Goal: Use online tool/utility: Utilize a website feature to perform a specific function

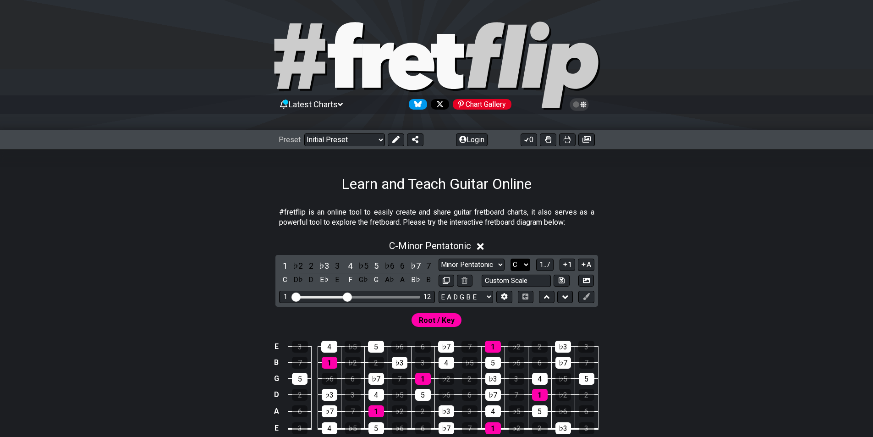
click at [519, 264] on select "A♭ A A♯ B♭ B C C♯ D♭ D D♯ E♭ E F F♯ G♭ G G♯" at bounding box center [521, 264] width 20 height 12
select select "B"
click at [511, 258] on select "A♭ A A♯ B♭ B C C♯ D♭ D D♯ E♭ E F F♯ G♭ G G♯" at bounding box center [521, 264] width 20 height 12
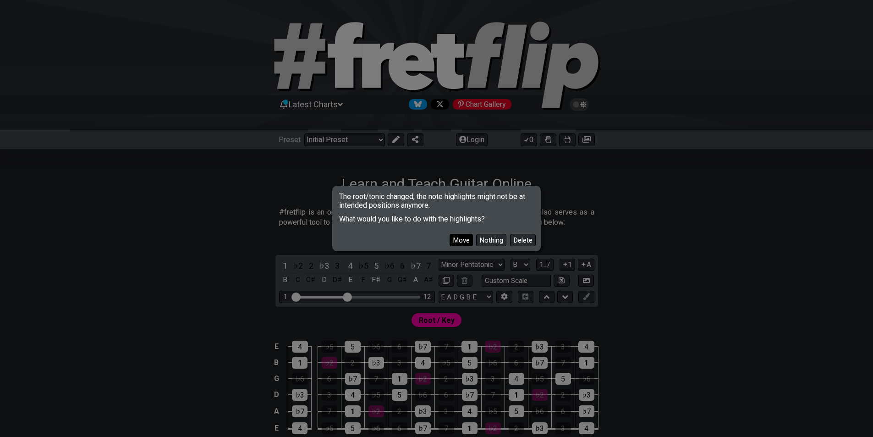
click at [459, 241] on button "Move" at bounding box center [461, 240] width 23 height 12
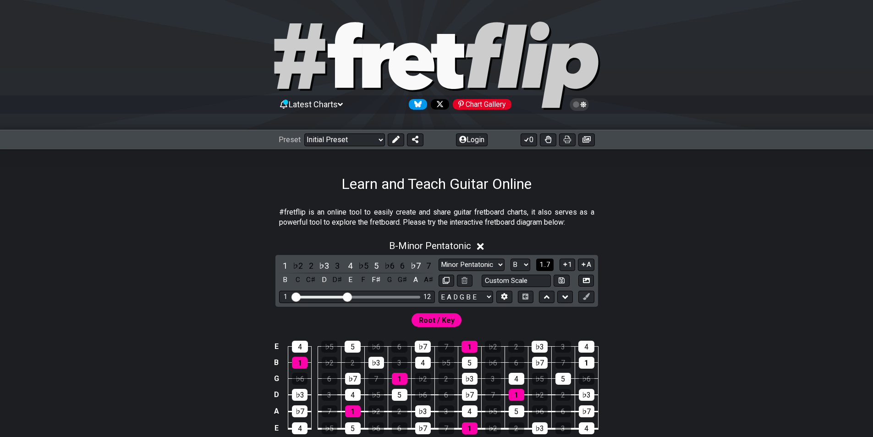
click at [545, 264] on span "1..7" at bounding box center [544, 264] width 11 height 8
click at [545, 264] on span "..." at bounding box center [545, 264] width 4 height 8
click at [486, 262] on select "Minor Pentatonic Click to edit Minor Pentatonic Major Pentatonic Minor Blues Ma…" at bounding box center [472, 264] width 66 height 12
select select "Minor 7th"
click at [439, 258] on select "Minor Pentatonic Click to edit Minor Pentatonic Major Pentatonic Minor Blues Ma…" at bounding box center [472, 264] width 66 height 12
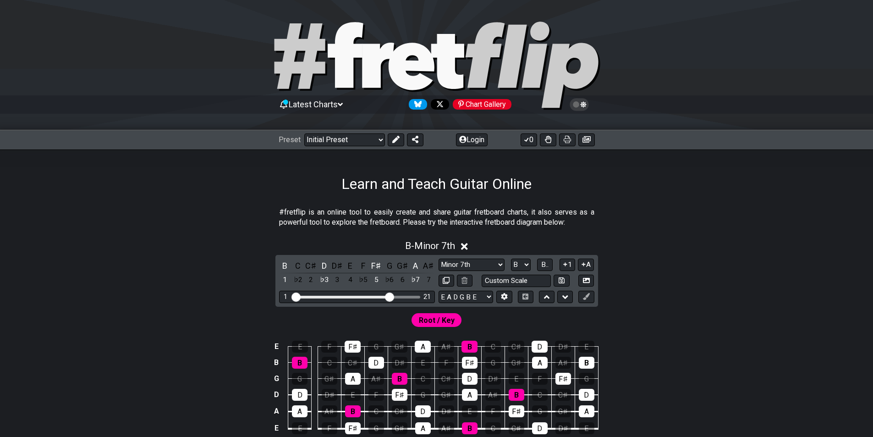
drag, startPoint x: 345, startPoint y: 297, endPoint x: 388, endPoint y: 302, distance: 43.4
click at [388, 296] on input "Visible fret range" at bounding box center [357, 296] width 130 height 0
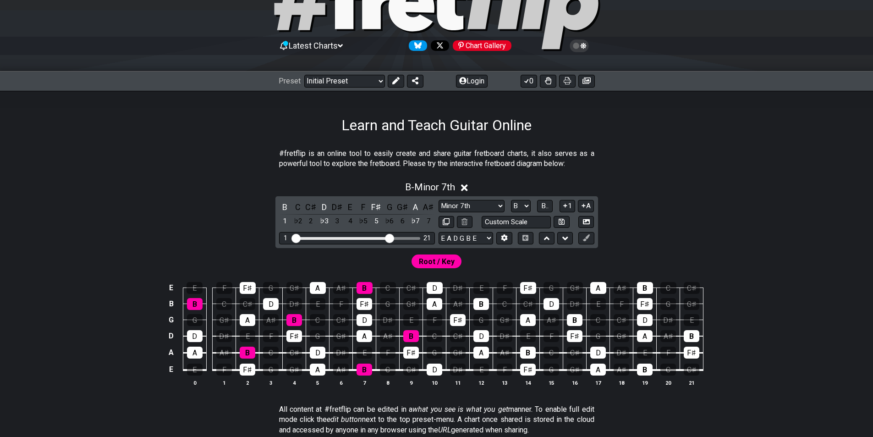
scroll to position [59, 0]
click at [422, 260] on span "Root / Key" at bounding box center [437, 260] width 36 height 13
click at [580, 317] on div "B" at bounding box center [575, 319] width 16 height 12
click at [577, 317] on div "B" at bounding box center [575, 319] width 16 height 12
click at [440, 265] on span "Root / Key" at bounding box center [437, 260] width 36 height 13
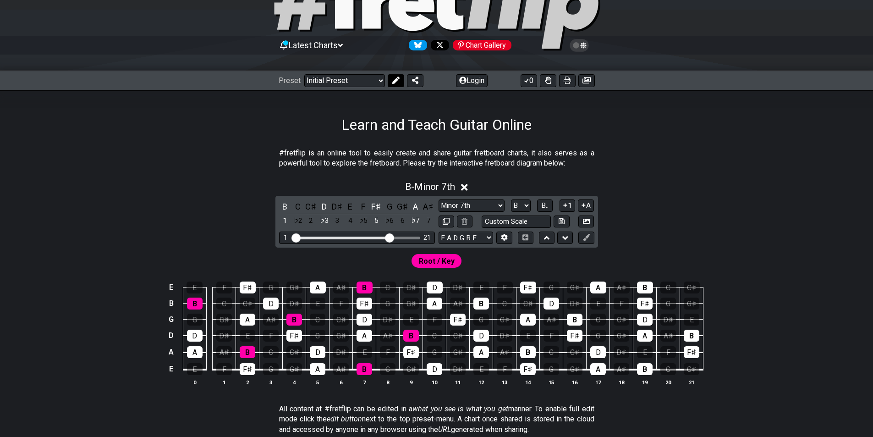
click at [397, 84] on button at bounding box center [396, 80] width 16 height 13
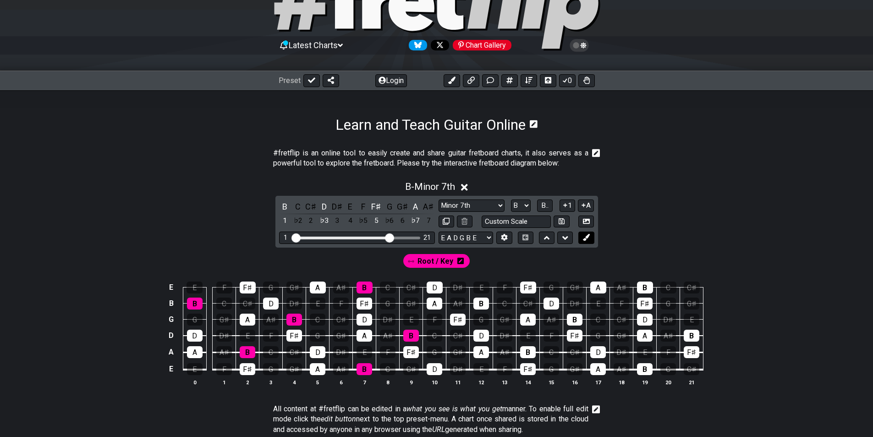
click at [586, 238] on icon at bounding box center [586, 237] width 7 height 7
click at [577, 319] on div "B" at bounding box center [575, 319] width 16 height 12
click at [574, 319] on div "B" at bounding box center [575, 319] width 16 height 12
click at [470, 262] on span "New Marker" at bounding box center [470, 260] width 38 height 13
click at [496, 259] on icon at bounding box center [499, 261] width 6 height 6
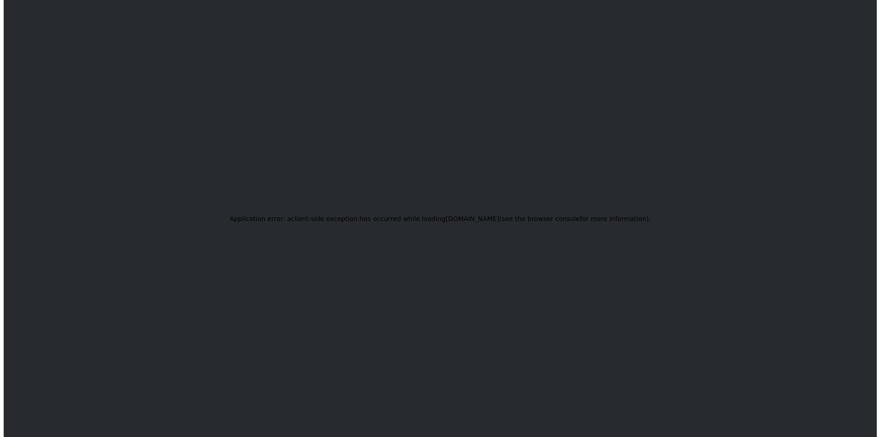
scroll to position [0, 0]
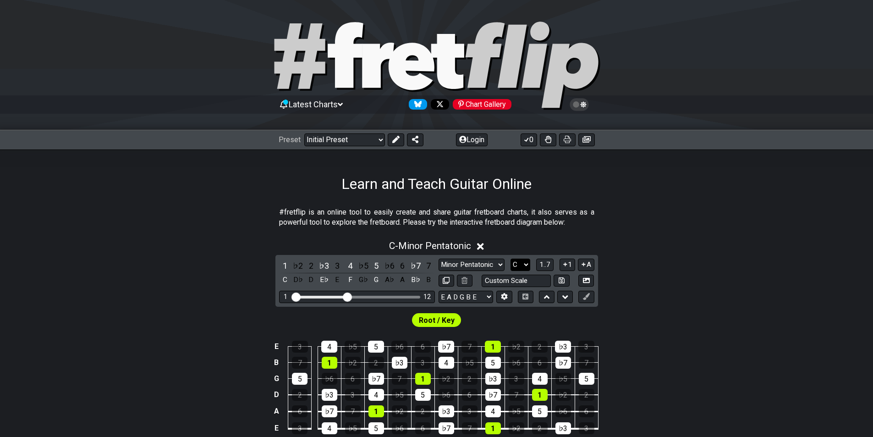
click at [521, 267] on select "A♭ A A♯ B♭ B C C♯ D♭ D D♯ E♭ E F F♯ G♭ G G♯" at bounding box center [521, 264] width 20 height 12
click at [511, 258] on select "A♭ A A♯ B♭ B C C♯ D♭ D D♯ E♭ E F F♯ G♭ G G♯" at bounding box center [521, 264] width 20 height 12
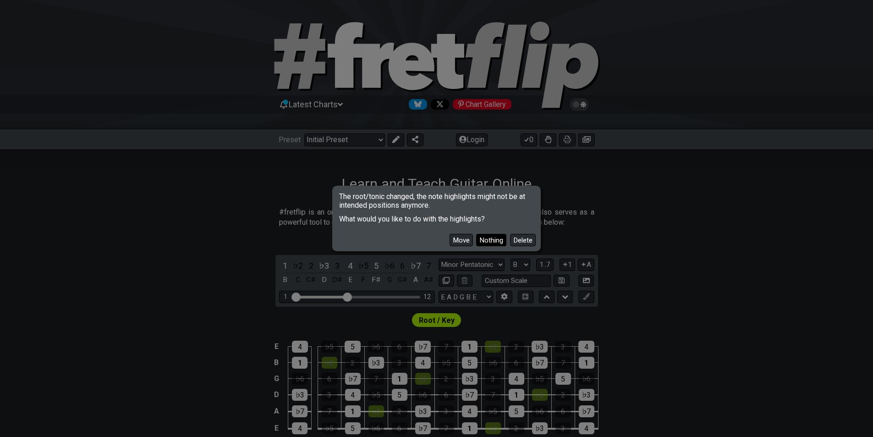
click at [491, 242] on button "Nothing" at bounding box center [491, 240] width 30 height 12
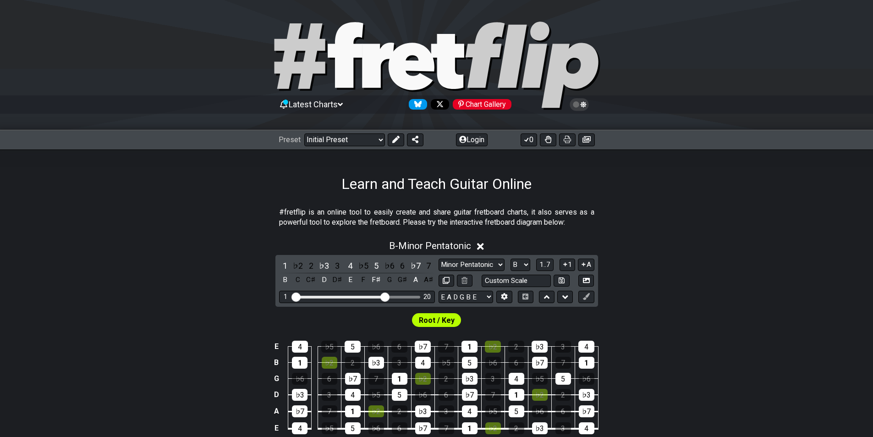
drag, startPoint x: 348, startPoint y: 298, endPoint x: 386, endPoint y: 298, distance: 38.0
click at [386, 296] on input "Visible fret range" at bounding box center [357, 296] width 130 height 0
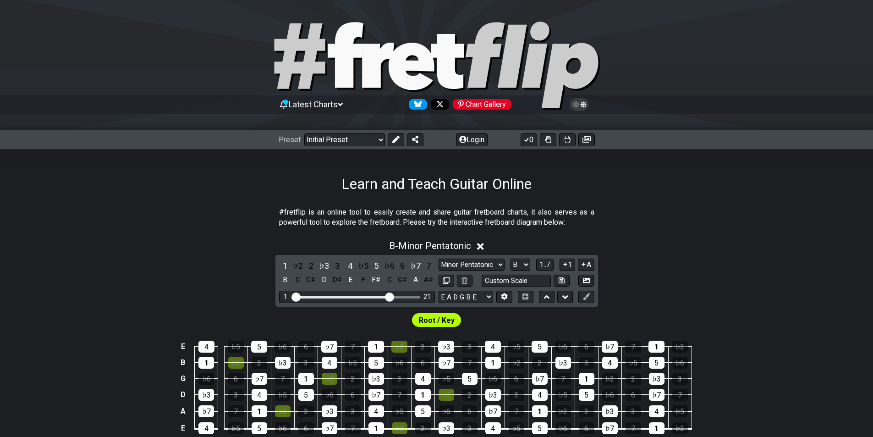
click at [390, 296] on input "Visible fret range" at bounding box center [357, 296] width 130 height 0
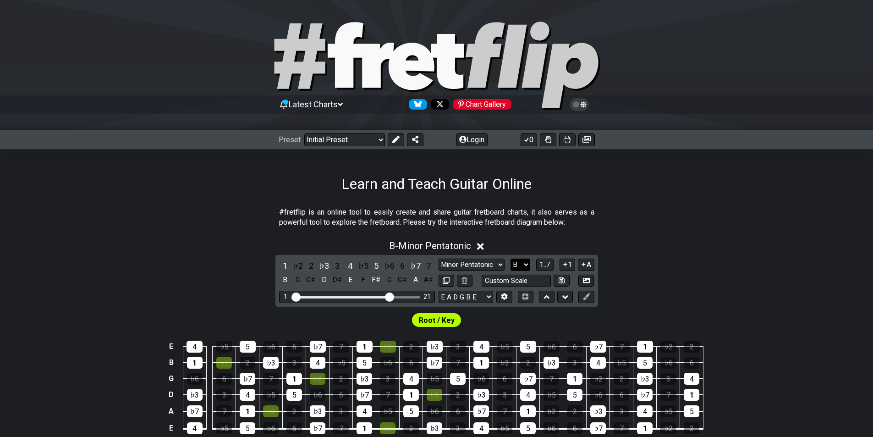
click at [521, 265] on select "A♭ A A♯ B♭ B C C♯ D♭ D D♯ E♭ E F F♯ G♭ G G♯" at bounding box center [521, 264] width 20 height 12
click at [511, 258] on select "A♭ A A♯ B♭ B C C♯ D♭ D D♯ E♭ E F F♯ G♭ G G♯" at bounding box center [521, 264] width 20 height 12
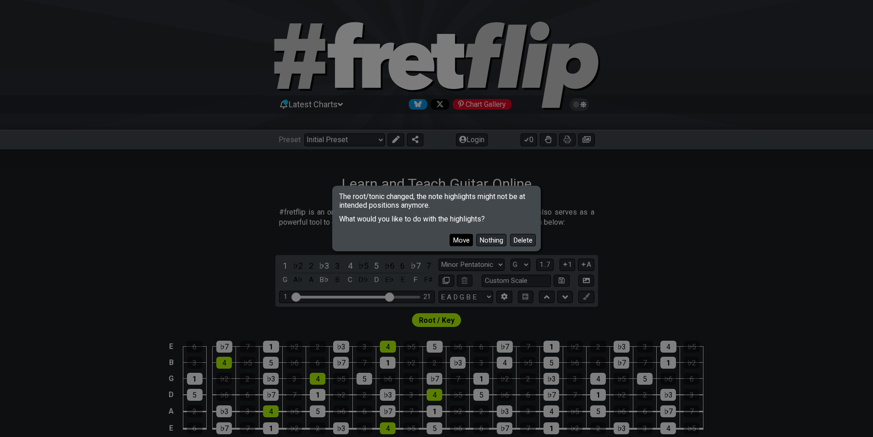
click at [455, 242] on button "Move" at bounding box center [461, 240] width 23 height 12
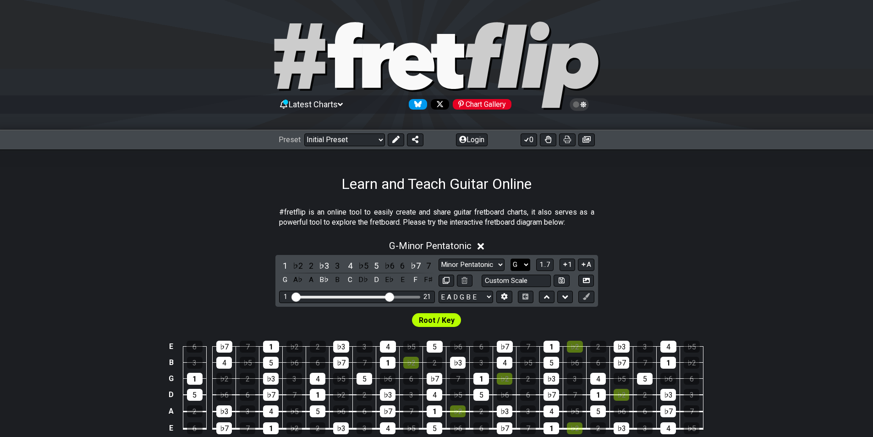
click at [529, 264] on select "A♭ A A♯ B♭ B C C♯ D♭ D D♯ E♭ E F F♯ G♭ G G♯" at bounding box center [521, 264] width 20 height 12
select select "B"
click at [511, 258] on select "A♭ A A♯ B♭ B C C♯ D♭ D D♯ E♭ E F F♯ G♭ G G♯" at bounding box center [521, 264] width 20 height 12
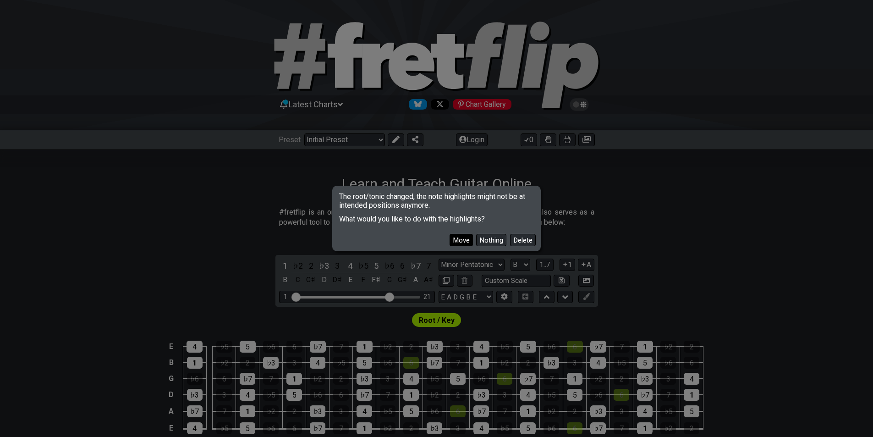
click at [459, 242] on button "Move" at bounding box center [461, 240] width 23 height 12
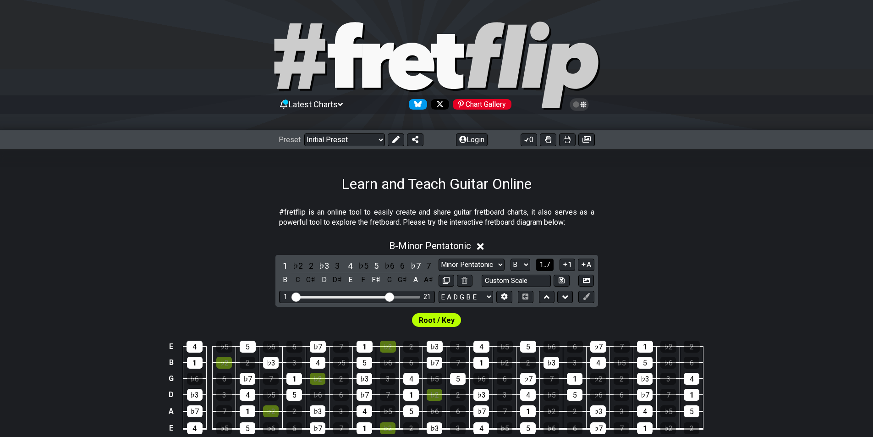
click at [544, 266] on span "1..7" at bounding box center [544, 264] width 11 height 8
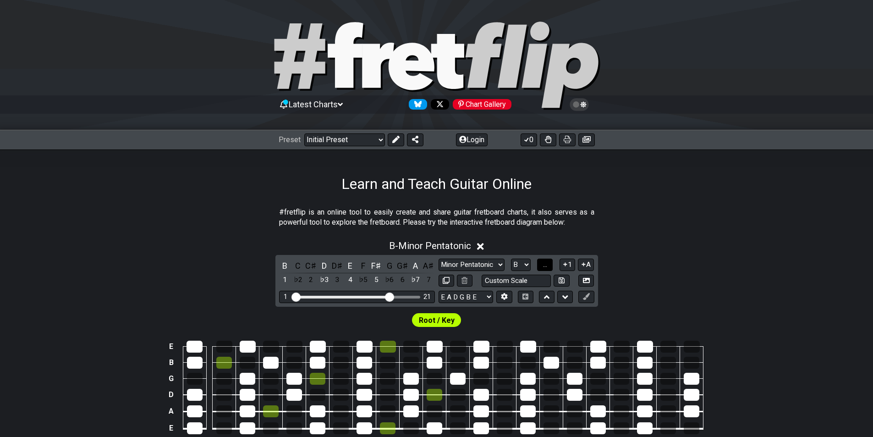
click at [544, 266] on span "..." at bounding box center [545, 264] width 4 height 8
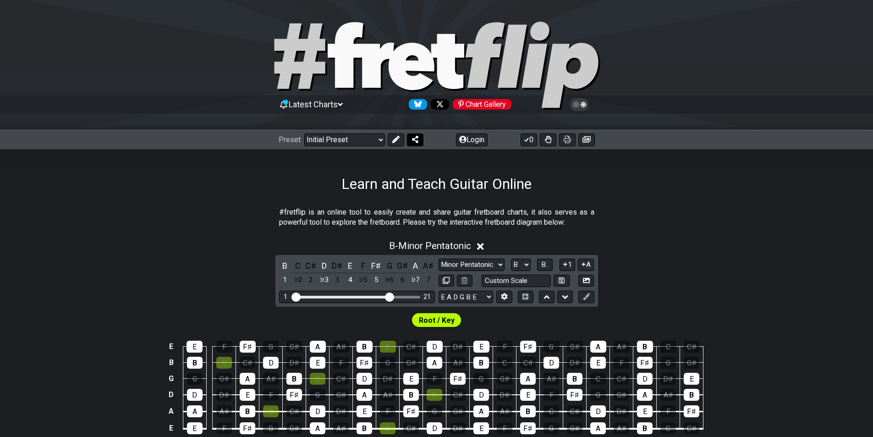
click at [414, 140] on icon at bounding box center [415, 139] width 6 height 7
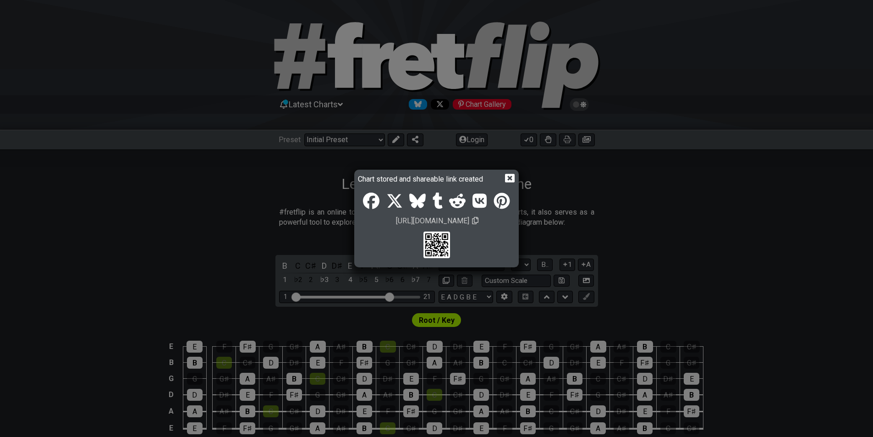
click at [512, 177] on icon at bounding box center [510, 178] width 10 height 9
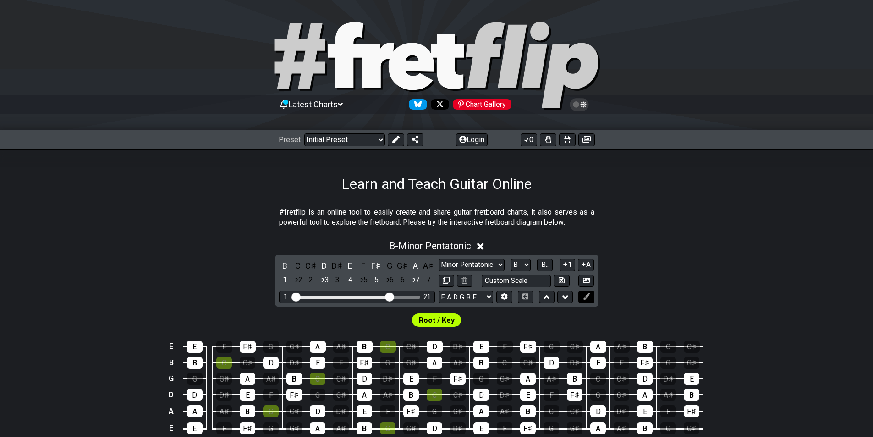
click at [590, 297] on button at bounding box center [586, 297] width 16 height 12
click at [396, 139] on icon at bounding box center [395, 139] width 7 height 7
click at [434, 320] on span "Root / Key" at bounding box center [436, 319] width 36 height 13
click at [482, 361] on div "B" at bounding box center [481, 363] width 16 height 12
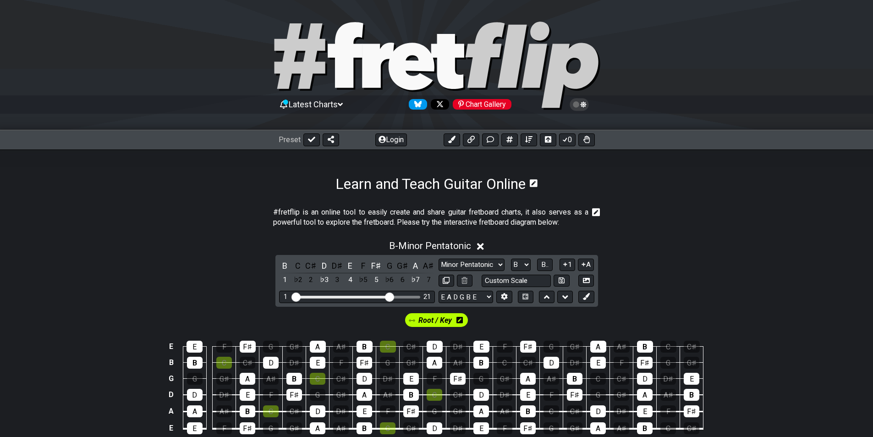
click at [461, 320] on icon at bounding box center [459, 320] width 6 height 6
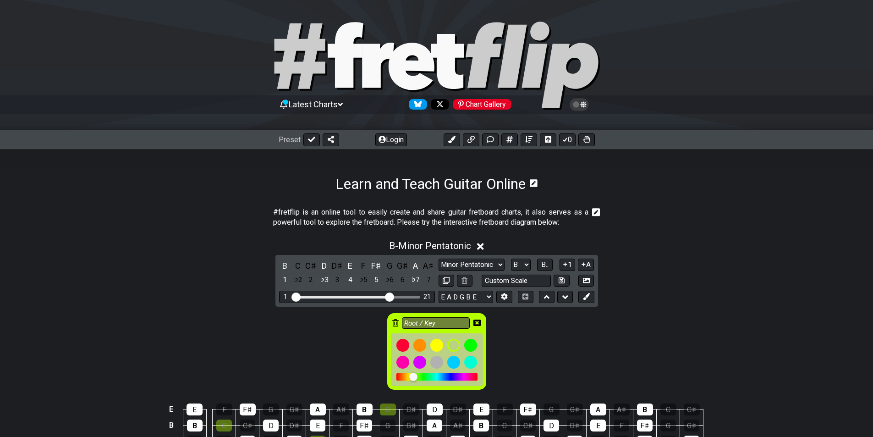
click at [395, 323] on icon at bounding box center [395, 322] width 6 height 7
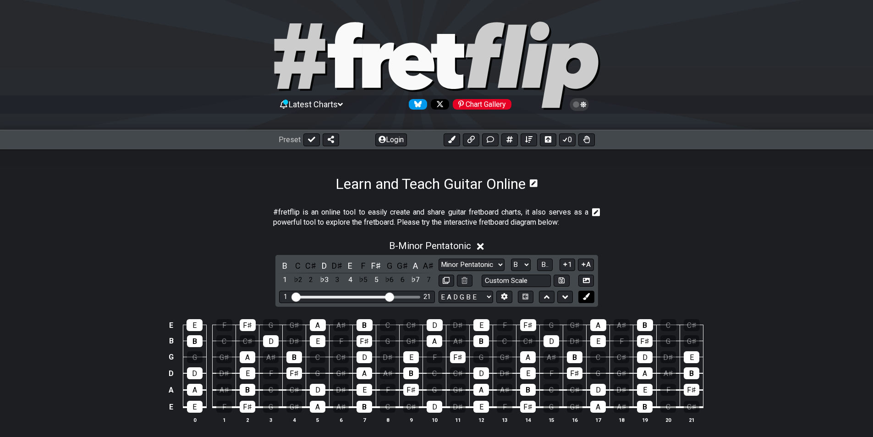
click at [590, 300] on button at bounding box center [586, 297] width 16 height 12
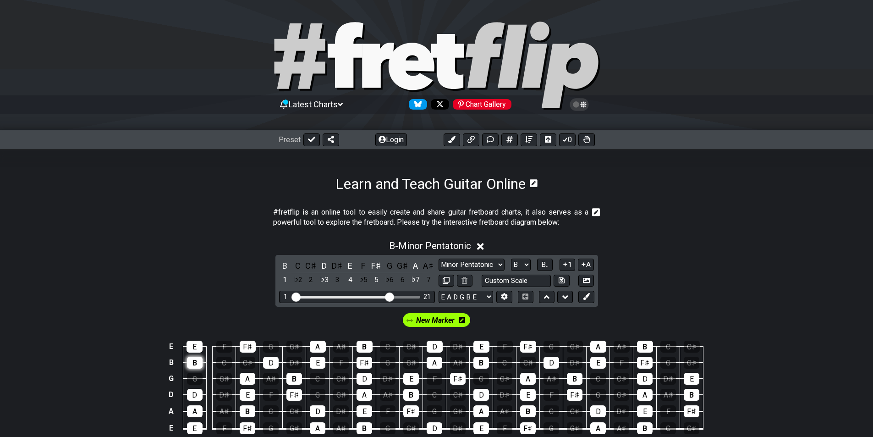
click at [198, 363] on div "B" at bounding box center [195, 363] width 16 height 12
click at [248, 410] on div "B" at bounding box center [248, 411] width 16 height 12
click at [299, 378] on div "B" at bounding box center [294, 379] width 16 height 12
click at [410, 393] on div "B" at bounding box center [411, 395] width 16 height 12
click at [363, 429] on div "B" at bounding box center [365, 428] width 16 height 12
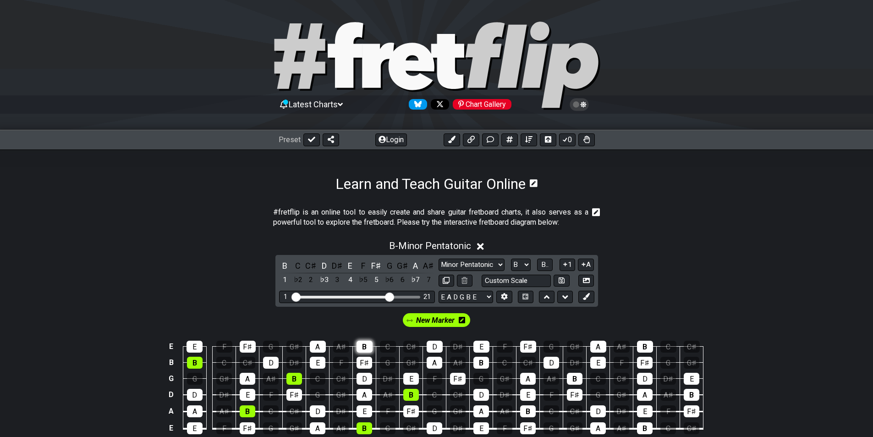
click at [363, 345] on div "B" at bounding box center [365, 347] width 16 height 12
click at [485, 361] on div "B" at bounding box center [481, 363] width 16 height 12
click at [527, 407] on div "B" at bounding box center [528, 411] width 16 height 12
click at [576, 375] on div "B" at bounding box center [575, 379] width 16 height 12
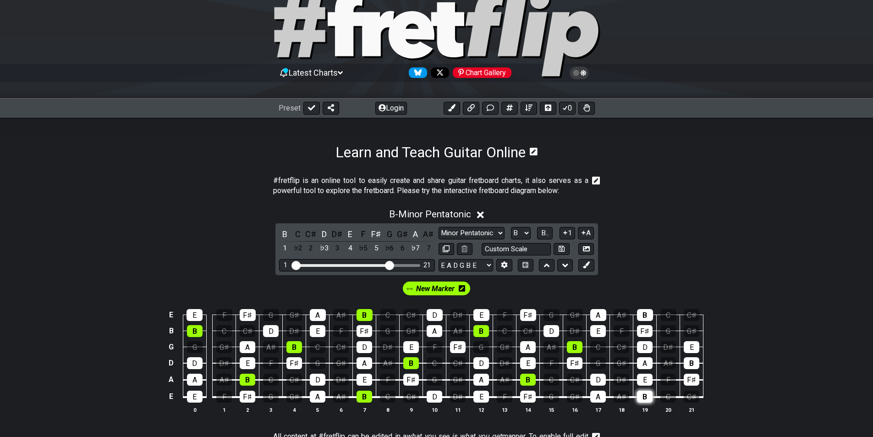
click at [643, 399] on div "B" at bounding box center [645, 396] width 16 height 12
click at [645, 316] on div "B" at bounding box center [645, 315] width 16 height 12
click at [692, 360] on div "B" at bounding box center [692, 363] width 16 height 12
click at [484, 233] on select "Minor Pentatonic Click to edit Minor Pentatonic Major Pentatonic Minor Blues Ma…" at bounding box center [472, 233] width 66 height 12
select select "Minor 7th"
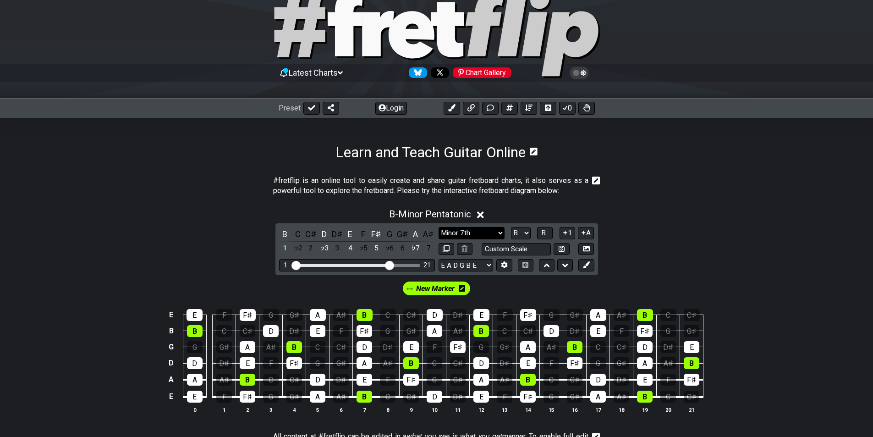
click at [439, 227] on select "Minor Pentatonic Click to edit Minor Pentatonic Major Pentatonic Minor Blues Ma…" at bounding box center [472, 233] width 66 height 12
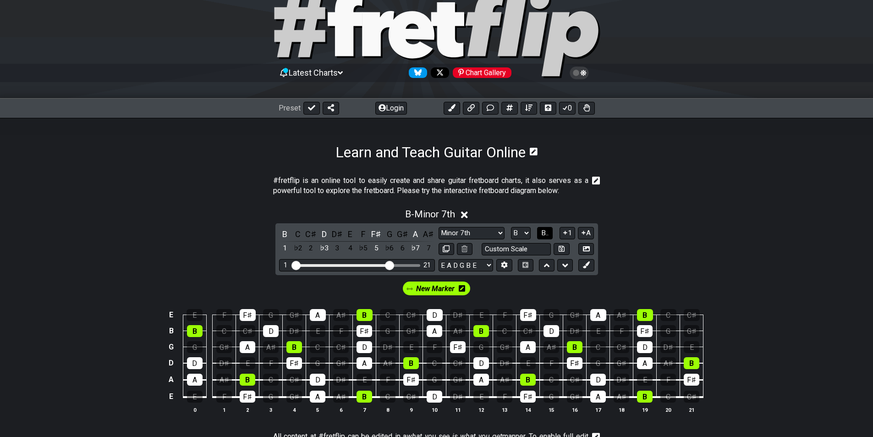
click at [542, 231] on span "B.." at bounding box center [544, 233] width 7 height 8
click at [542, 231] on span "1..7" at bounding box center [544, 233] width 11 height 8
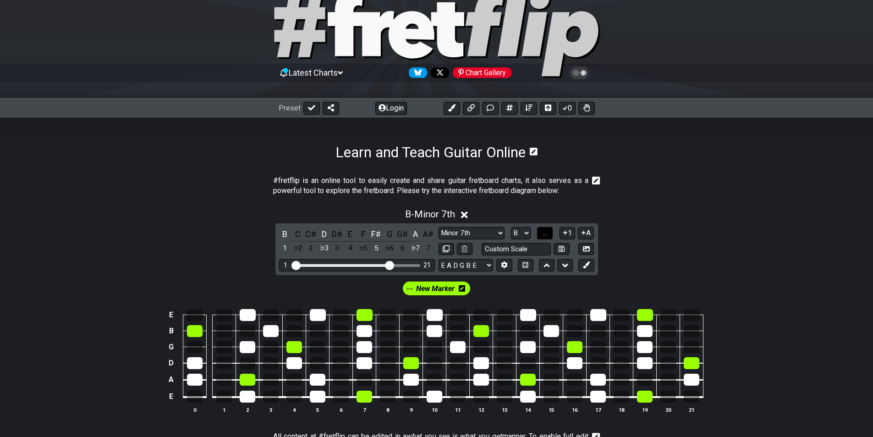
click at [542, 233] on button "..." at bounding box center [545, 233] width 16 height 12
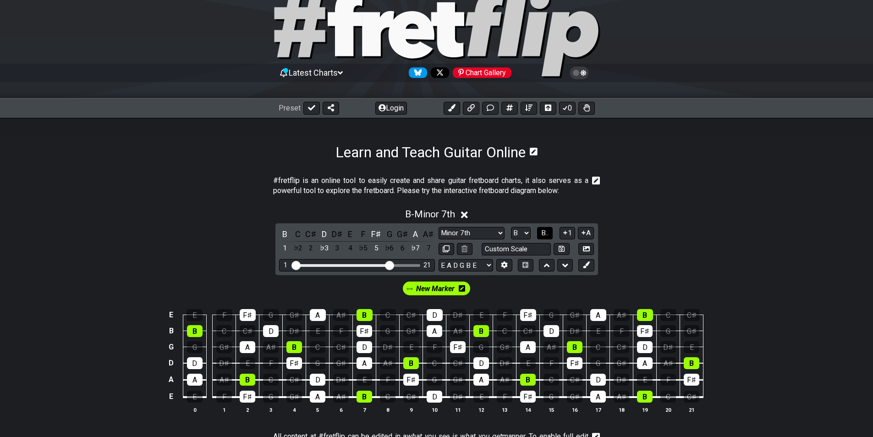
click at [542, 233] on span "B.." at bounding box center [544, 233] width 7 height 8
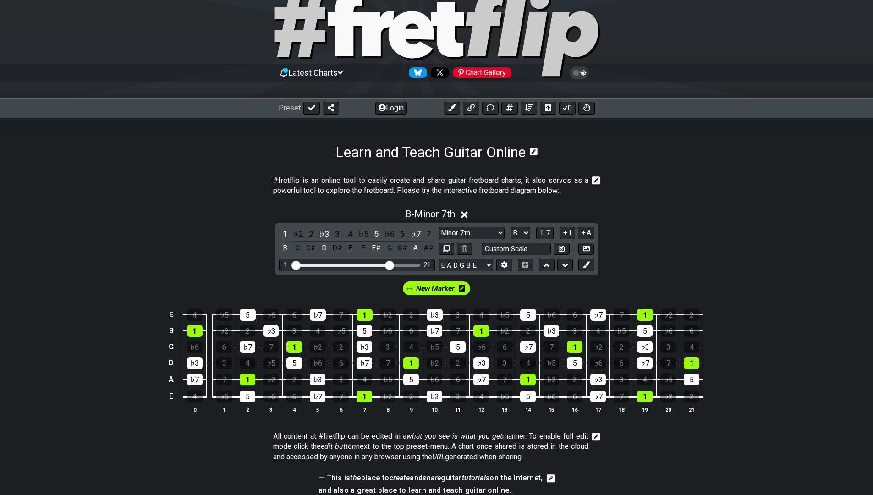
drag, startPoint x: 762, startPoint y: 277, endPoint x: 797, endPoint y: 241, distance: 50.3
click at [797, 241] on div "B - Minor 7th 1 ♭2 2 ♭3 3 4 ♭5 5 ♭6 6 ♭7 7 B C C♯ D D♯ E F F♯ G G♯ A A♯ Minor P…" at bounding box center [436, 314] width 873 height 223
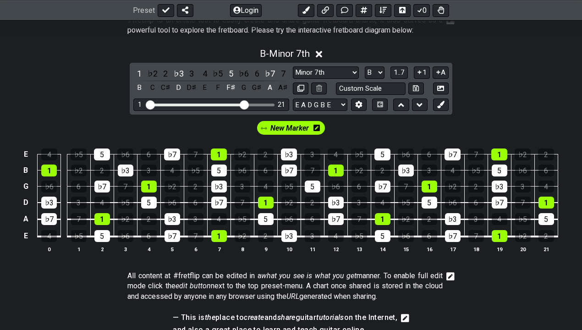
scroll to position [195, 0]
